Goal: Task Accomplishment & Management: Use online tool/utility

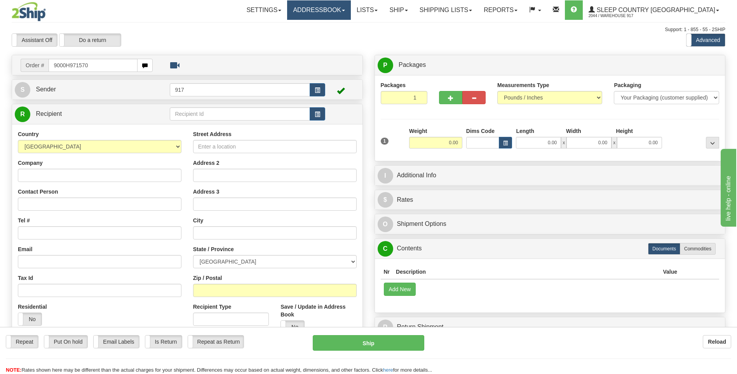
type input "9000H971570"
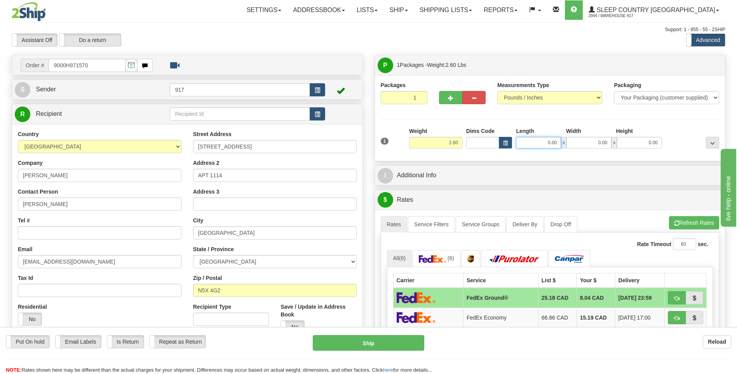
click at [533, 140] on input "0.00" at bounding box center [538, 143] width 45 height 12
type input "28.00"
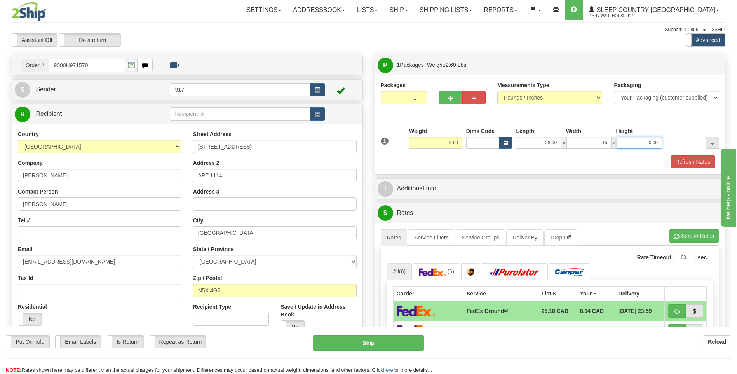
type input "15.00"
type input "6.00"
click at [687, 158] on button "Refresh Rates" at bounding box center [692, 161] width 45 height 13
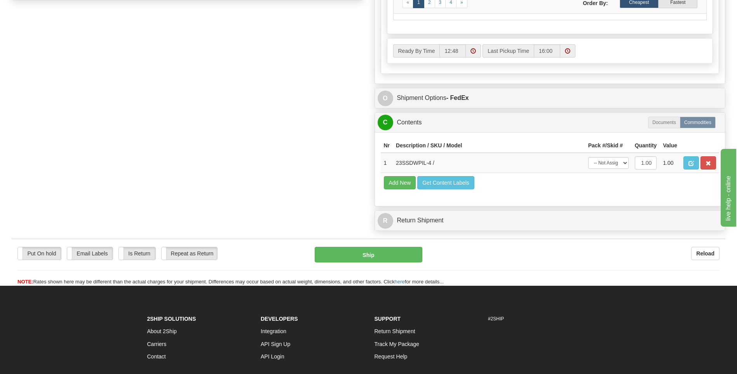
scroll to position [466, 0]
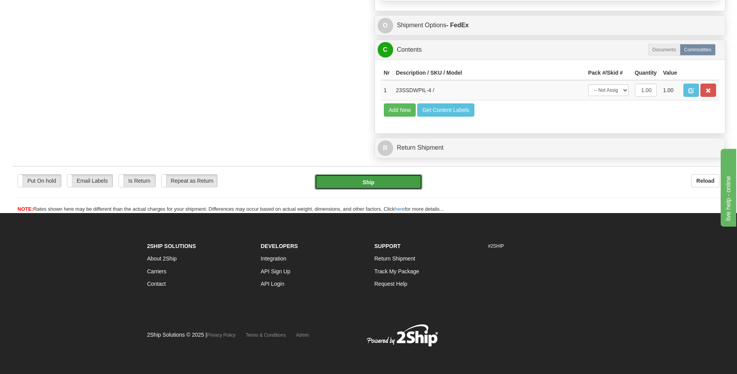
click at [370, 181] on button "Ship" at bounding box center [368, 182] width 107 height 16
type input "92"
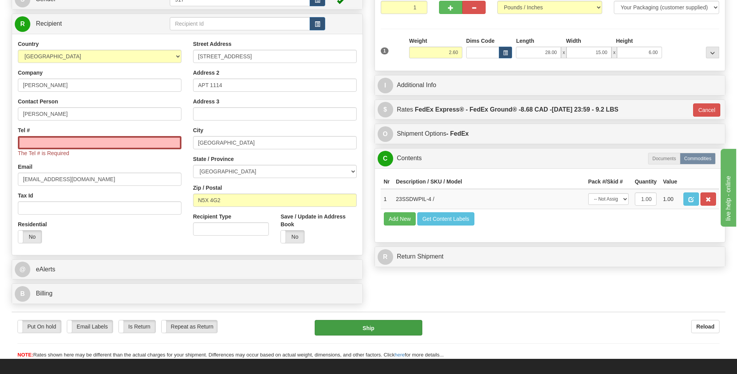
scroll to position [42, 0]
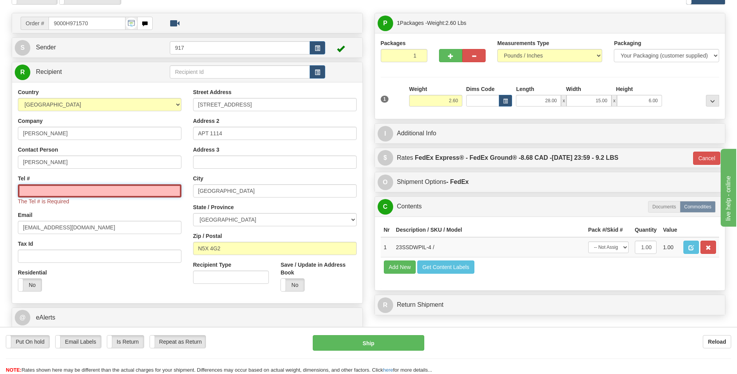
click at [30, 188] on input "Tel #" at bounding box center [99, 190] width 163 height 13
